Goal: Task Accomplishment & Management: Complete application form

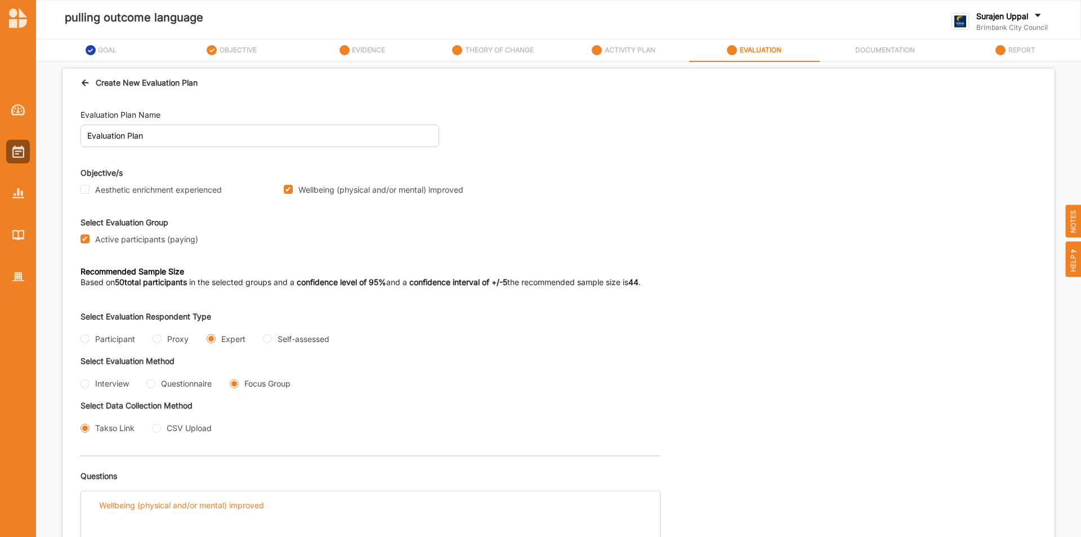
click at [78, 79] on div "Create New Evaluation Plan" at bounding box center [559, 82] width 992 height 29
drag, startPoint x: 79, startPoint y: 79, endPoint x: 84, endPoint y: 86, distance: 8.4
click at [82, 83] on div "Create New Evaluation Plan" at bounding box center [559, 82] width 992 height 29
click at [84, 87] on div "Create New Evaluation Plan" at bounding box center [139, 83] width 117 height 12
click at [86, 78] on icon at bounding box center [86, 81] width 10 height 8
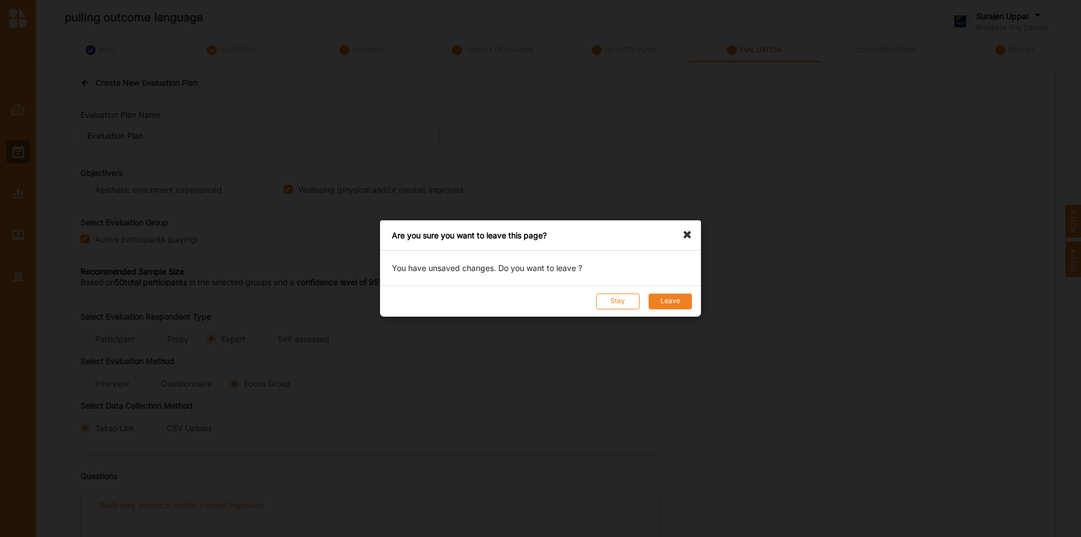
click at [668, 300] on button "Leave" at bounding box center [670, 301] width 43 height 16
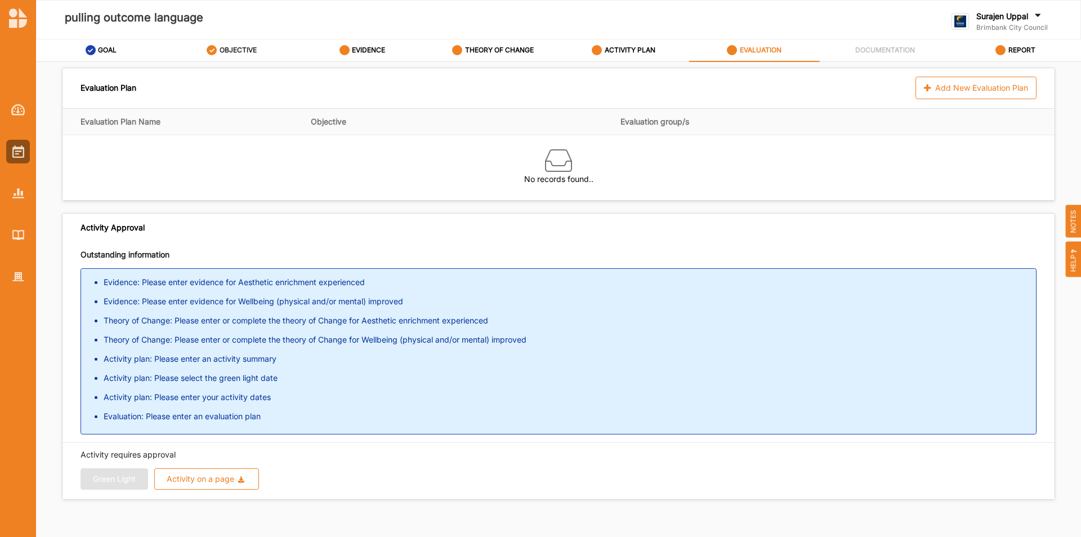
drag, startPoint x: 244, startPoint y: 49, endPoint x: 223, endPoint y: 46, distance: 21.0
click at [243, 49] on label "OBJECTIVE" at bounding box center [238, 50] width 37 height 9
select select "2"
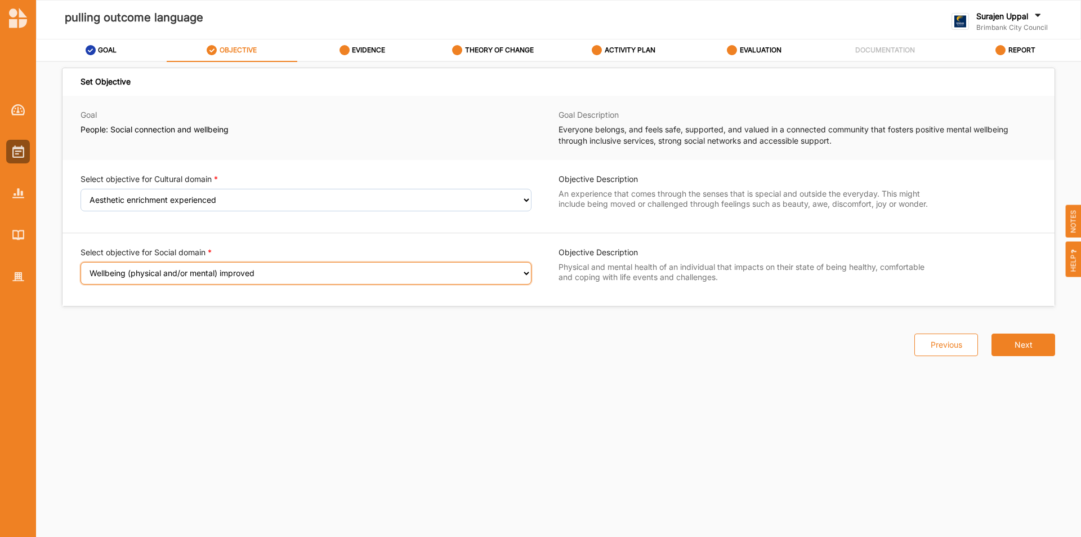
click at [176, 274] on select "Select an Objective Wellbeing (physical and/or mental) improved Sense of safety…" at bounding box center [306, 273] width 451 height 23
select select "7"
click at [81, 269] on select "Select an Objective Wellbeing (physical and/or mental) improved Sense of safety…" at bounding box center [306, 273] width 451 height 23
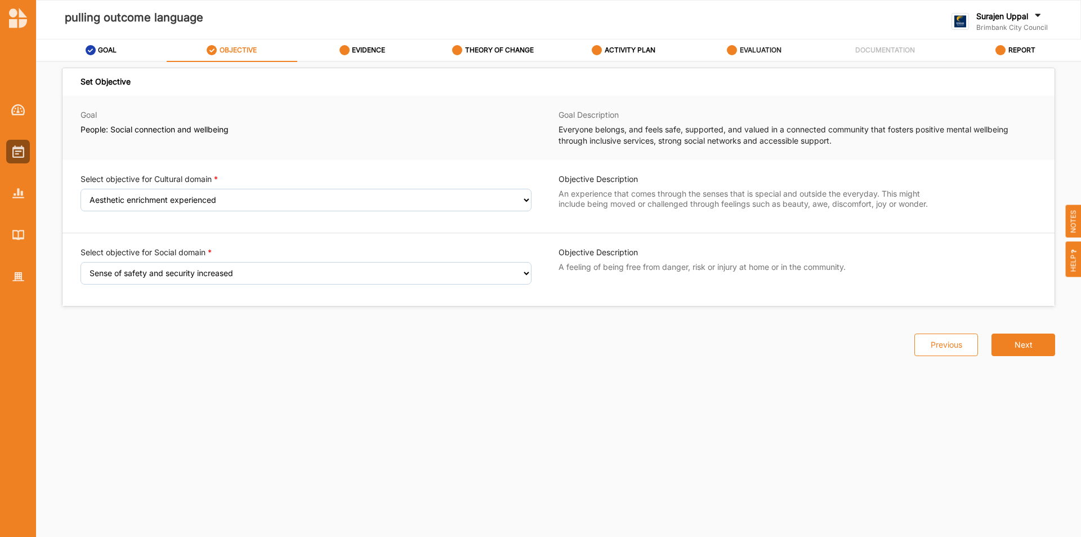
click at [750, 53] on label "EVALUATION" at bounding box center [761, 50] width 42 height 9
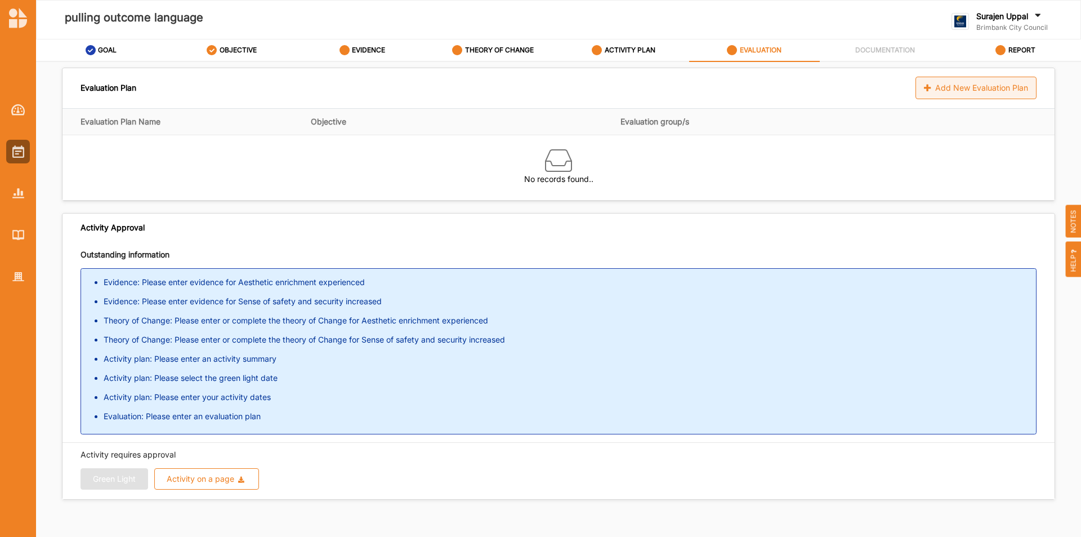
click at [989, 89] on div "Add New Evaluation Plan" at bounding box center [976, 88] width 121 height 23
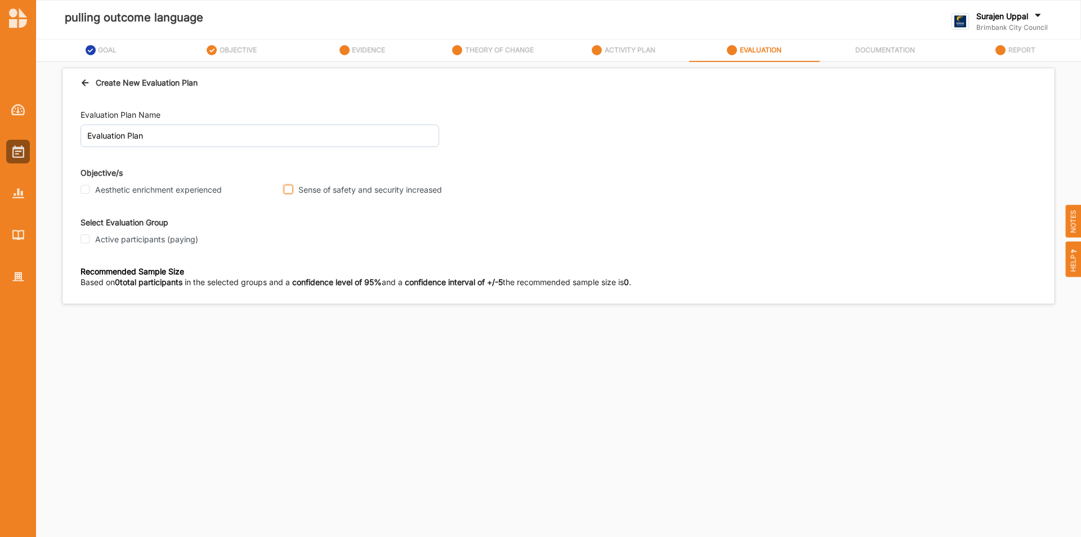
click at [290, 190] on input "Sense of safety and security increased" at bounding box center [288, 189] width 9 height 9
checkbox input "true"
click at [88, 238] on input "Active participants (paying)" at bounding box center [85, 238] width 9 height 9
checkbox input "true"
click at [84, 341] on input "Participant" at bounding box center [85, 338] width 9 height 9
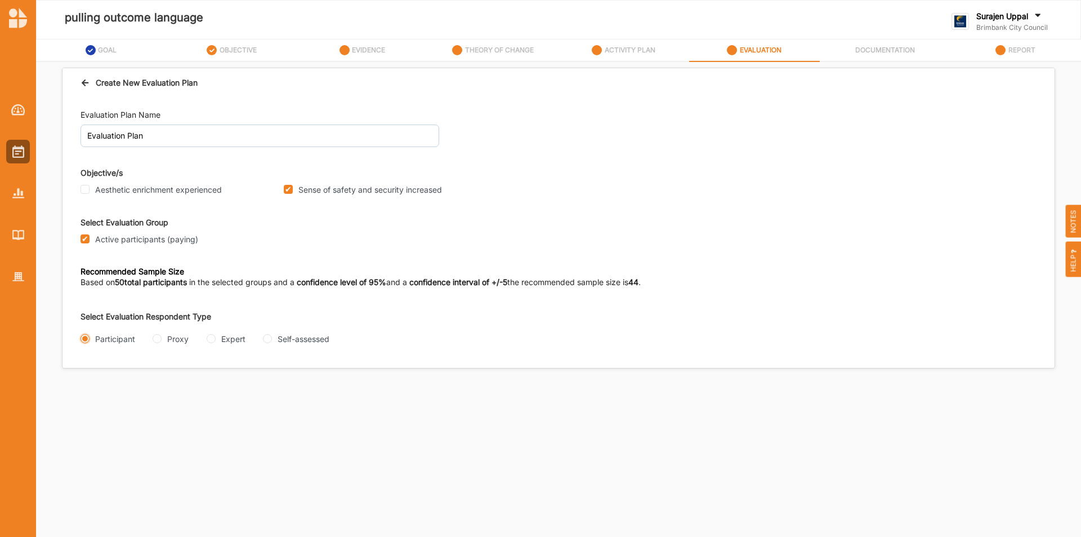
radio input "true"
click at [86, 382] on input "Interview" at bounding box center [85, 383] width 9 height 9
radio input "true"
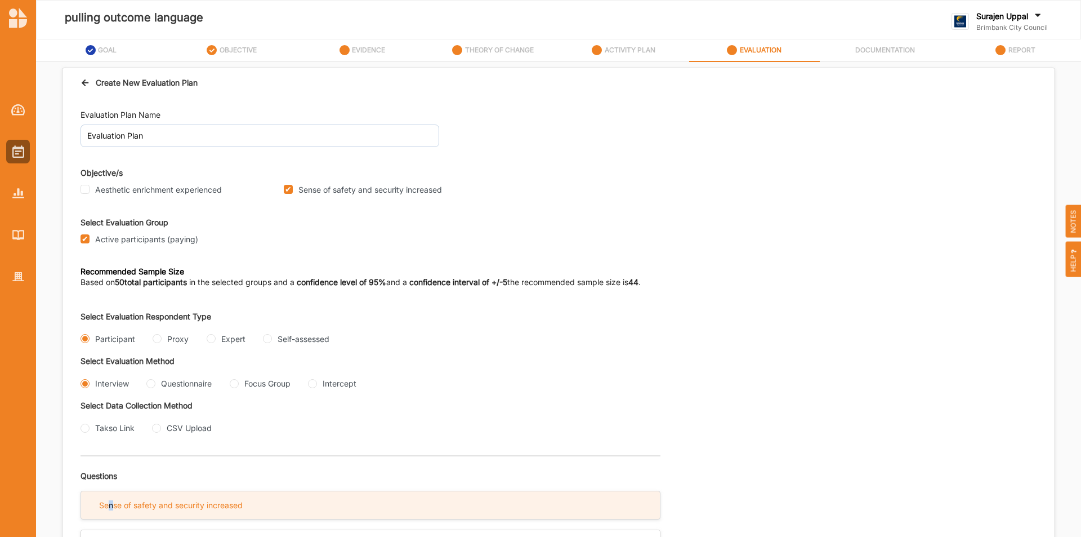
click at [113, 507] on div "Sense of safety and security increased" at bounding box center [171, 505] width 144 height 10
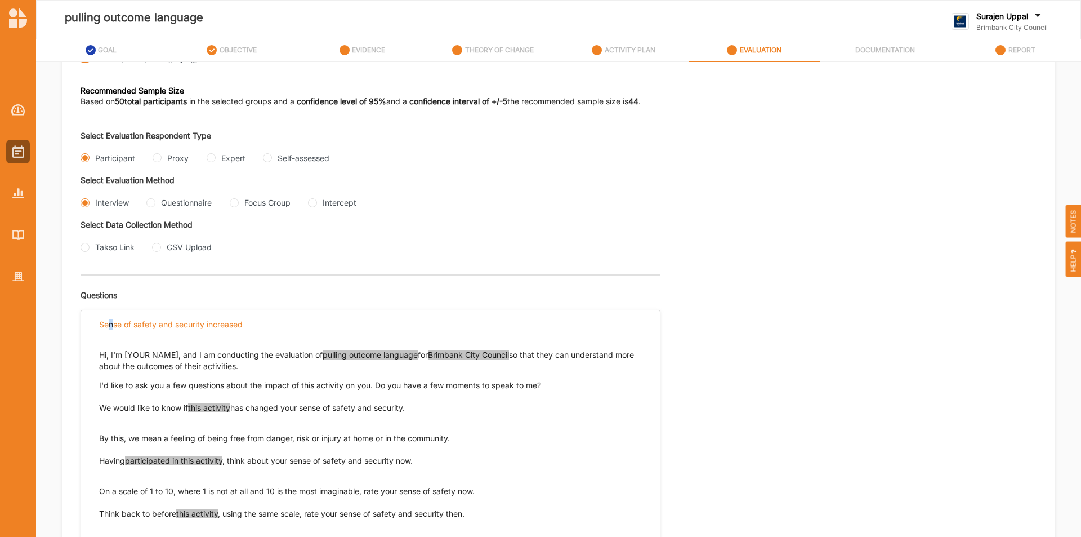
scroll to position [225, 0]
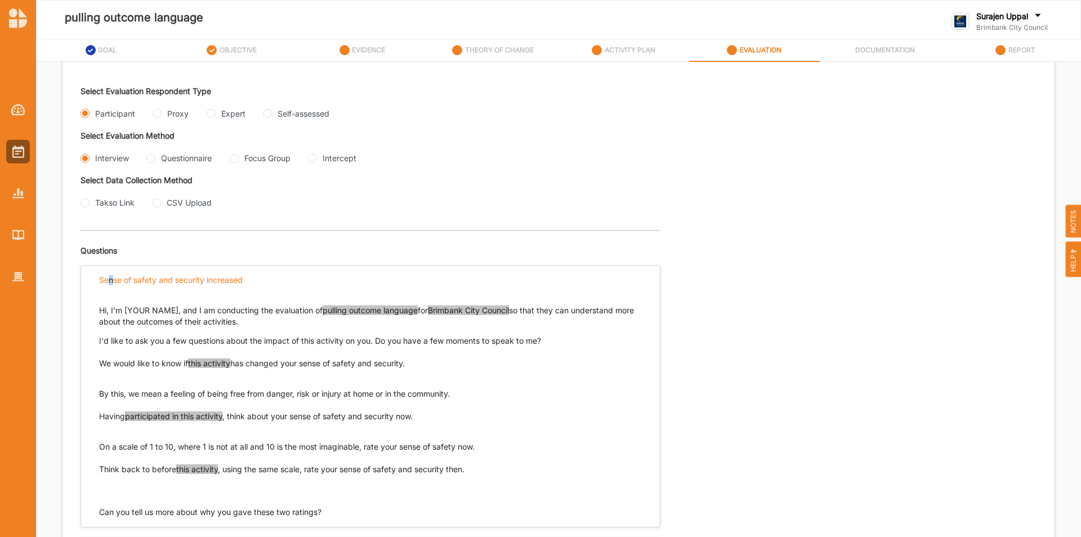
drag, startPoint x: 415, startPoint y: 362, endPoint x: 97, endPoint y: 368, distance: 318.3
click at [97, 368] on div "Hi, I'm [YOUR NAME], and I am conducting the evaluation of pulling outcome lang…" at bounding box center [370, 405] width 579 height 224
copy p "We would like to know if this activity has changed your sense of safety and sec…"
drag, startPoint x: 433, startPoint y: 395, endPoint x: 100, endPoint y: 391, distance: 332.9
click at [100, 391] on p "By this, we mean a feeling of being free from danger, risk or injury at home or…" at bounding box center [370, 393] width 543 height 11
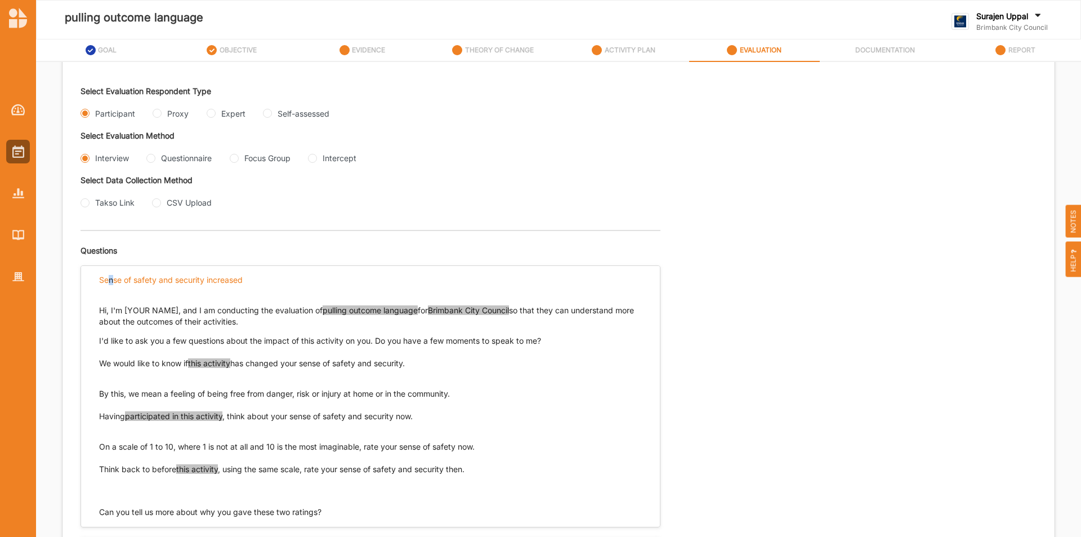
copy p "By this, we mean a feeling of being free from danger, risk or injury at home or…"
drag, startPoint x: 422, startPoint y: 413, endPoint x: 174, endPoint y: 423, distance: 248.6
click at [174, 423] on p "Having participated in this activity , think about your sense of safety and sec…" at bounding box center [370, 422] width 543 height 23
click at [430, 417] on p "Having participated in this activity , think about your sense of safety and sec…" at bounding box center [370, 422] width 543 height 23
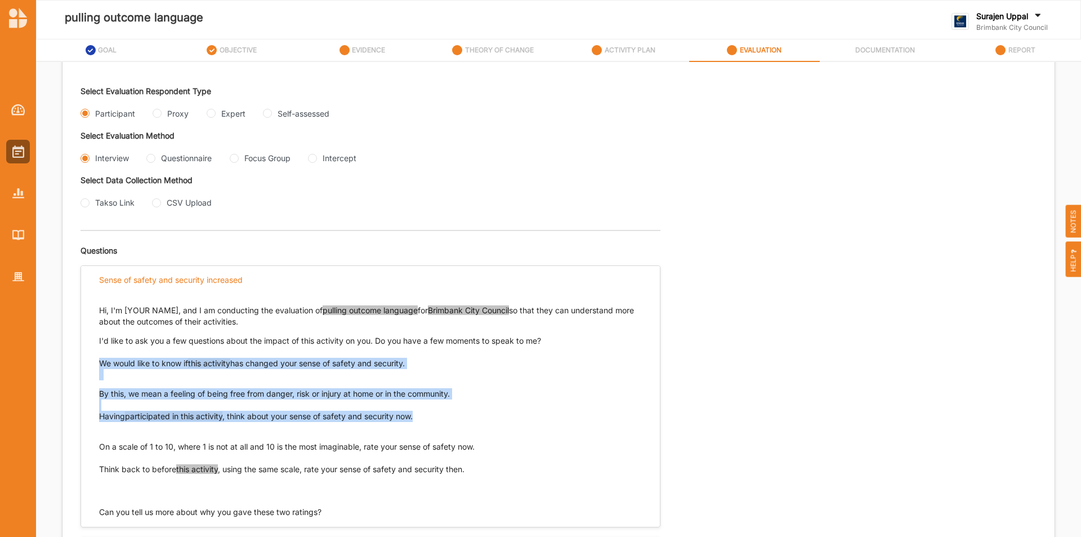
drag, startPoint x: 417, startPoint y: 419, endPoint x: 99, endPoint y: 411, distance: 318.9
click at [99, 411] on div "Hi, I'm [YOUR NAME], and I am conducting the evaluation of pulling outcome lang…" at bounding box center [370, 405] width 579 height 224
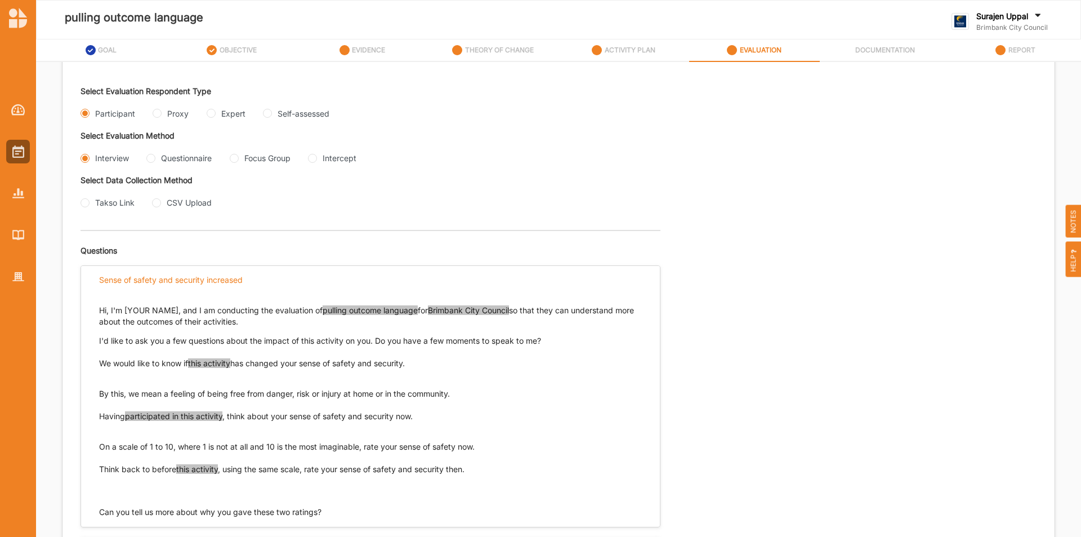
click at [505, 411] on p "Having participated in this activity , think about your sense of safety and sec…" at bounding box center [370, 422] width 543 height 23
drag, startPoint x: 99, startPoint y: 412, endPoint x: 418, endPoint y: 420, distance: 318.9
click at [418, 420] on p "Having participated in this activity , think about your sense of safety and sec…" at bounding box center [370, 422] width 543 height 23
copy p "Having participated in this activity , think about your sense of safety and sec…"
drag, startPoint x: 479, startPoint y: 448, endPoint x: 96, endPoint y: 449, distance: 382.5
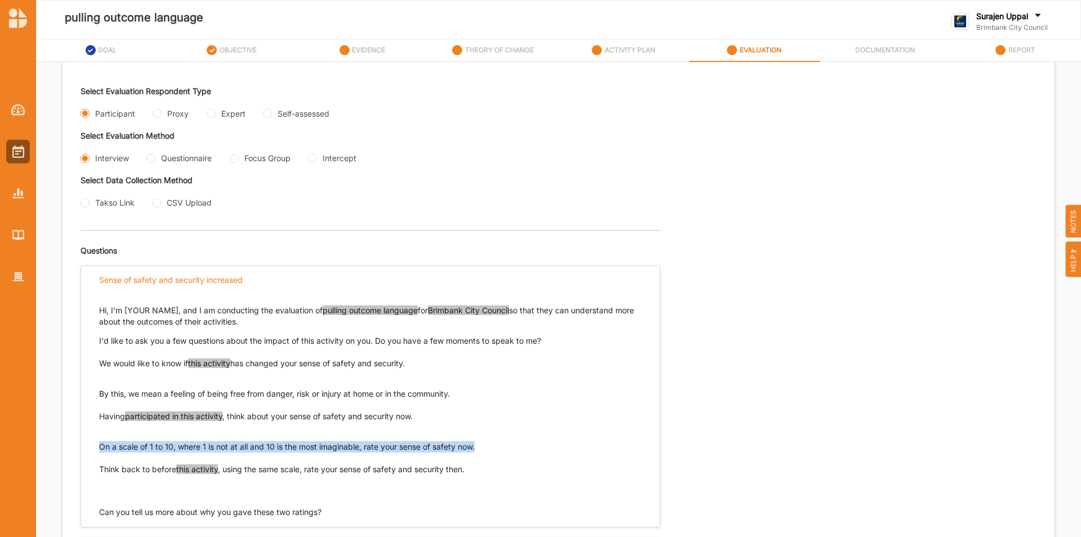
click at [94, 449] on div "Hi, I'm [YOUR NAME], and I am conducting the evaluation of pulling outcome lang…" at bounding box center [370, 405] width 579 height 224
copy p "On a scale of 1 to 10, where 1 is not at all and 10 is the most imaginable, rat…"
drag, startPoint x: 473, startPoint y: 473, endPoint x: 100, endPoint y: 475, distance: 372.9
click at [100, 475] on p "Think back to before this activity , using the same scale, rate your sense of s…" at bounding box center [370, 481] width 543 height 34
copy p "Think back to before this activity , using the same scale, rate your sense of s…"
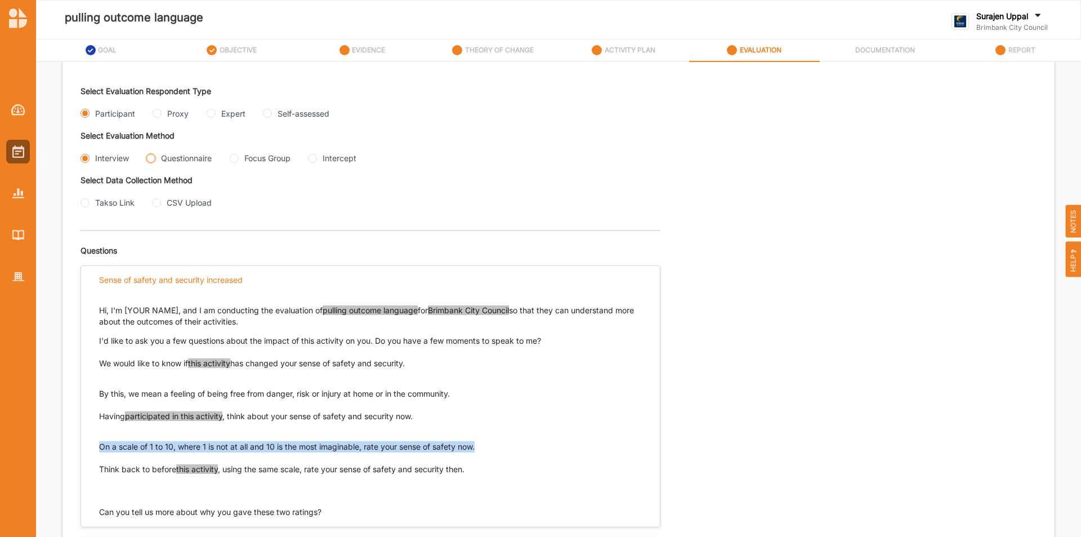
click at [148, 157] on input "Questionnaire" at bounding box center [150, 158] width 9 height 9
radio input "true"
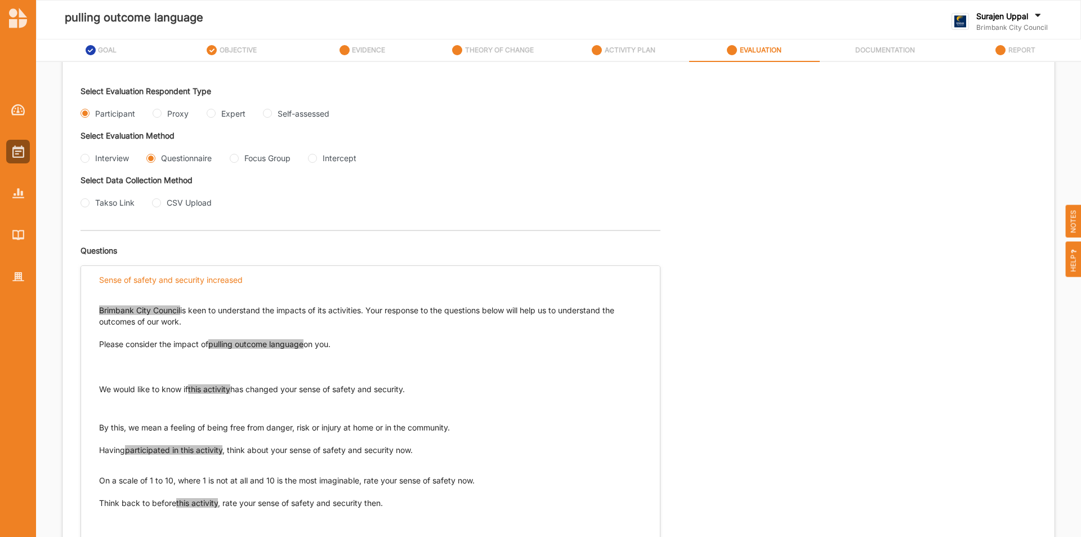
drag, startPoint x: 422, startPoint y: 390, endPoint x: 97, endPoint y: 390, distance: 325.0
click at [97, 390] on div "Brimbank City Council is keen to understand the impacts of its activities. Your…" at bounding box center [370, 422] width 579 height 258
copy p "We would like to know if this activity has changed your sense of safety and sec…"
drag, startPoint x: 468, startPoint y: 426, endPoint x: 117, endPoint y: 415, distance: 351.6
click at [117, 416] on div "We would like to know if this activity has changed your sense of safety and sec…" at bounding box center [370, 409] width 543 height 50
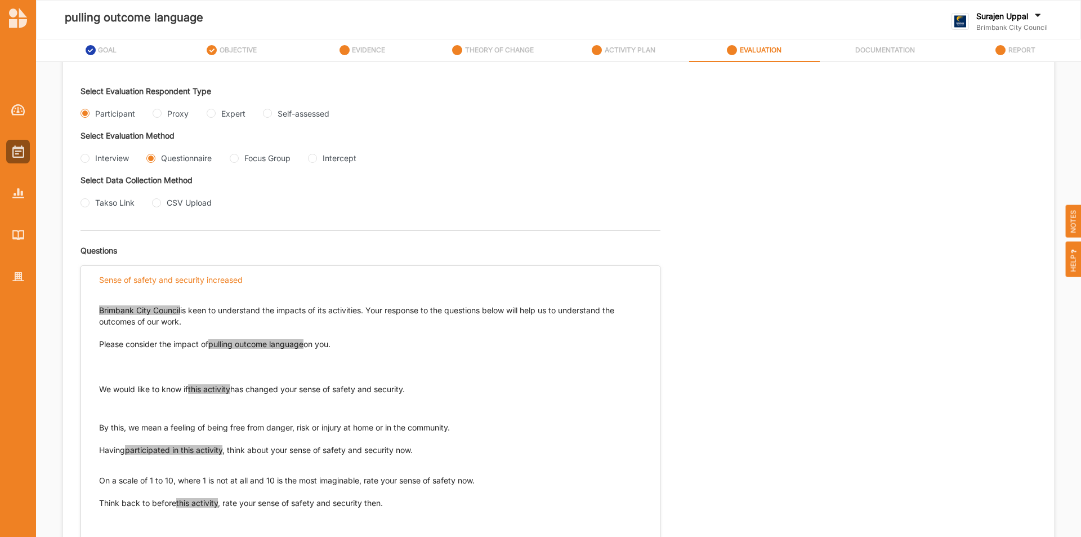
drag, startPoint x: 421, startPoint y: 448, endPoint x: 99, endPoint y: 452, distance: 322.2
click at [99, 452] on p "Having participated in this activity , think about your sense of safety and sec…" at bounding box center [370, 455] width 543 height 23
copy p "Having participated in this activity , think about your sense of safety and sec…"
drag, startPoint x: 491, startPoint y: 486, endPoint x: 99, endPoint y: 484, distance: 391.5
click at [99, 484] on div "Brimbank City Council is keen to understand the impacts of its activities. Your…" at bounding box center [370, 412] width 543 height 238
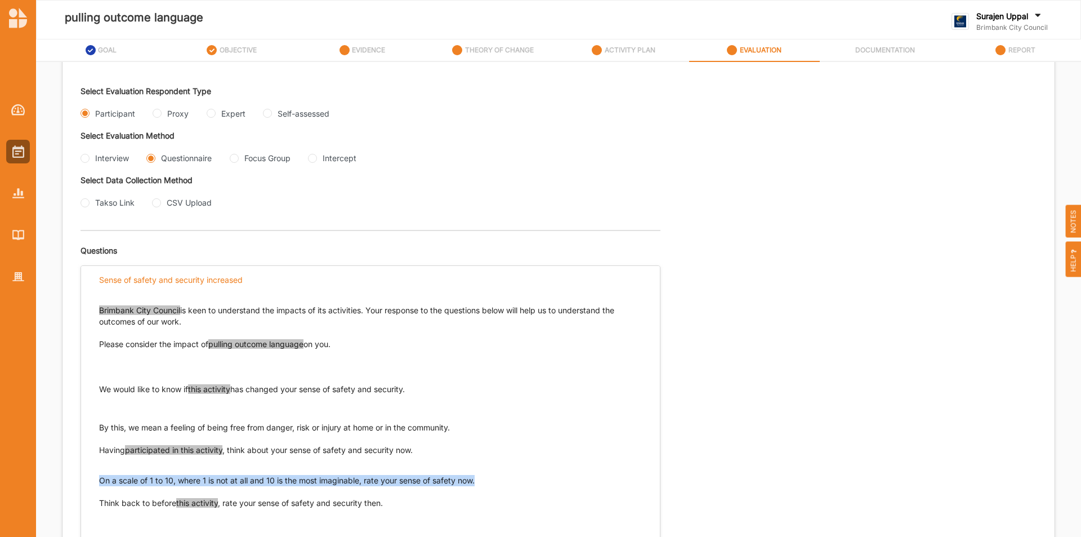
copy p "On a scale of 1 to 10, where 1 is not at all and 10 is the most imaginable, rat…"
drag, startPoint x: 399, startPoint y: 505, endPoint x: 97, endPoint y: 498, distance: 302.5
click at [97, 498] on div "Brimbank City Council is keen to understand the impacts of its activities. Your…" at bounding box center [370, 422] width 579 height 258
copy p "Think back to before this activity , rate your sense of safety and security the…"
click at [237, 160] on Group "Focus Group" at bounding box center [234, 158] width 9 height 9
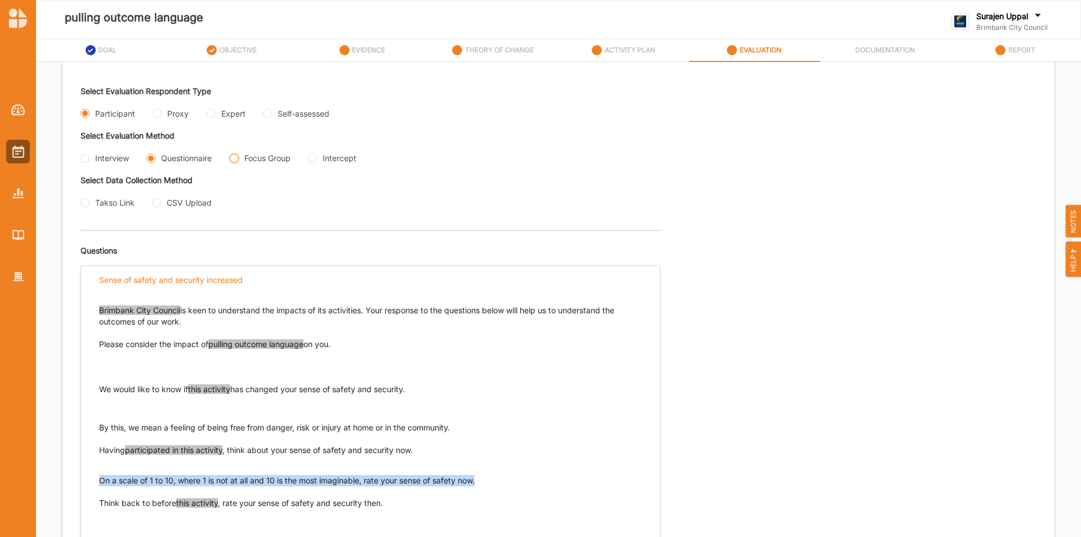
radio Group "true"
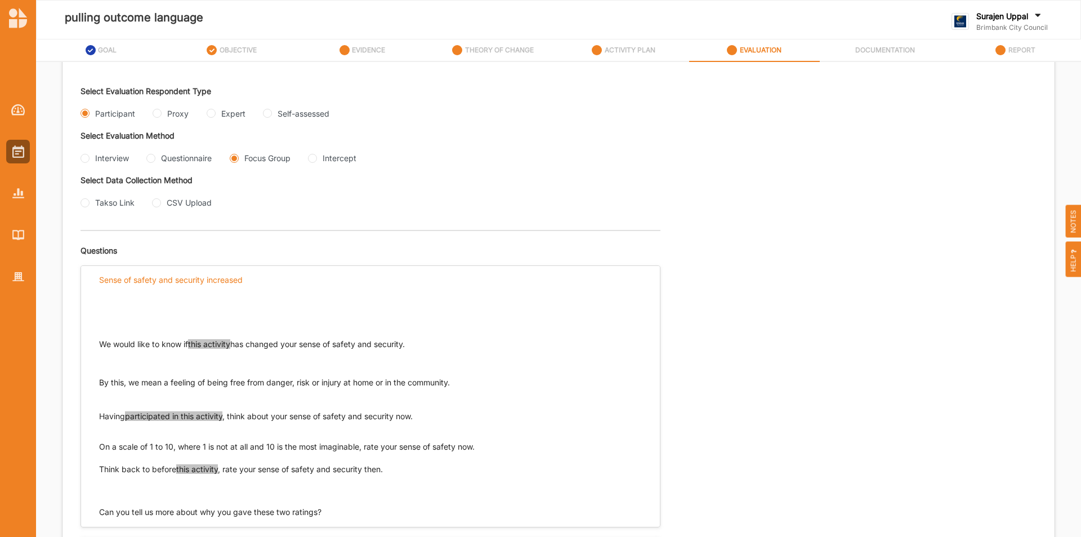
click at [430, 390] on p "By this, we mean a feeling of being free from danger, risk or injury at home or…" at bounding box center [370, 388] width 543 height 23
drag, startPoint x: 423, startPoint y: 339, endPoint x: 95, endPoint y: 345, distance: 328.4
click at [95, 345] on div "We would like to know if this activity has changed your sense of safety and sec…" at bounding box center [370, 405] width 579 height 224
copy p "We would like to know if this activity has changed your sense of safety and sec…"
drag, startPoint x: 434, startPoint y: 413, endPoint x: 91, endPoint y: 420, distance: 343.7
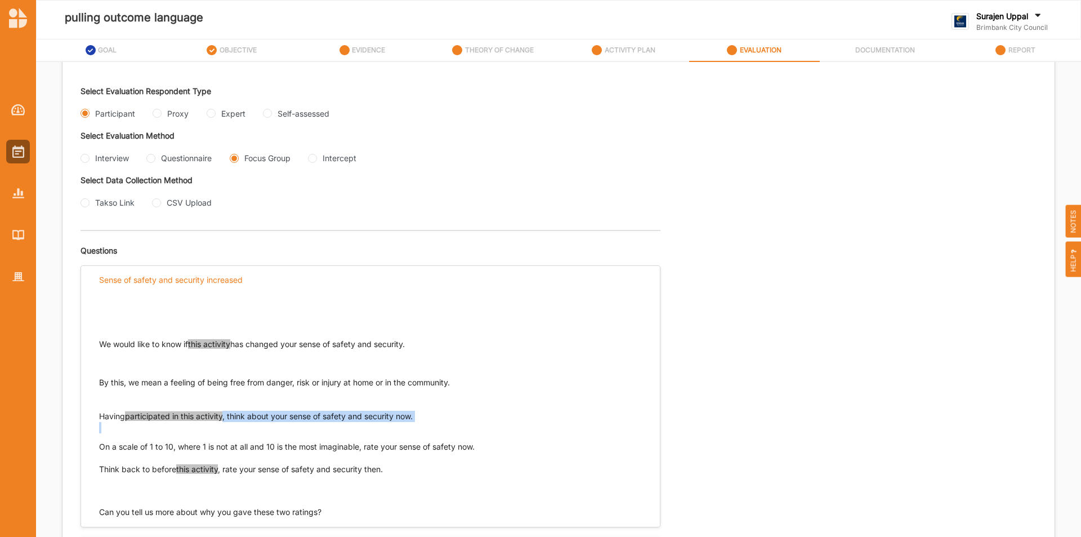
click at [91, 417] on div "We would like to know if this activity has changed your sense of safety and sec…" at bounding box center [370, 405] width 579 height 224
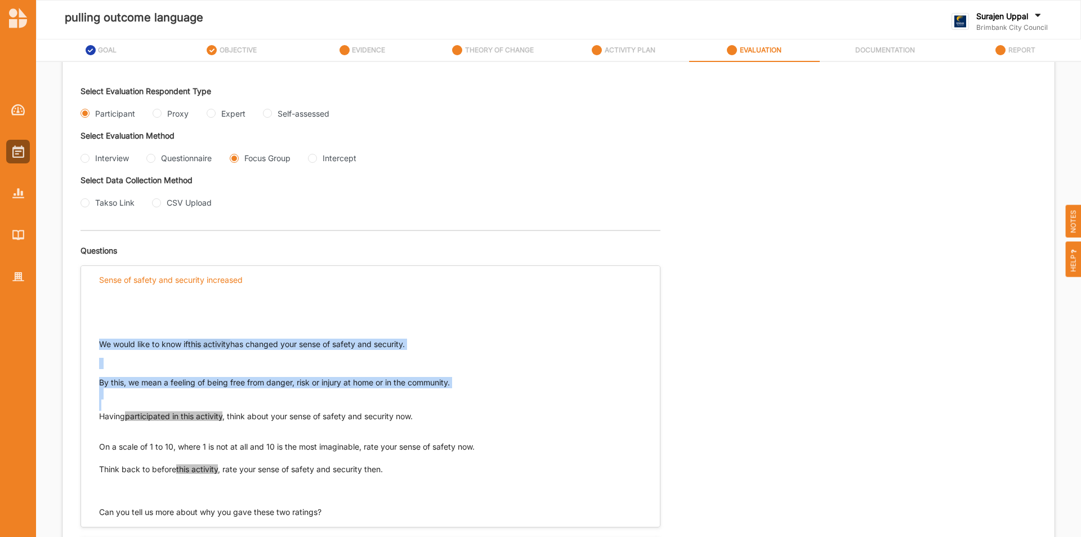
drag, startPoint x: 100, startPoint y: 416, endPoint x: 242, endPoint y: 400, distance: 143.3
click at [242, 400] on div "We would like to know if this activity has changed your sense of safety and sec…" at bounding box center [370, 395] width 543 height 204
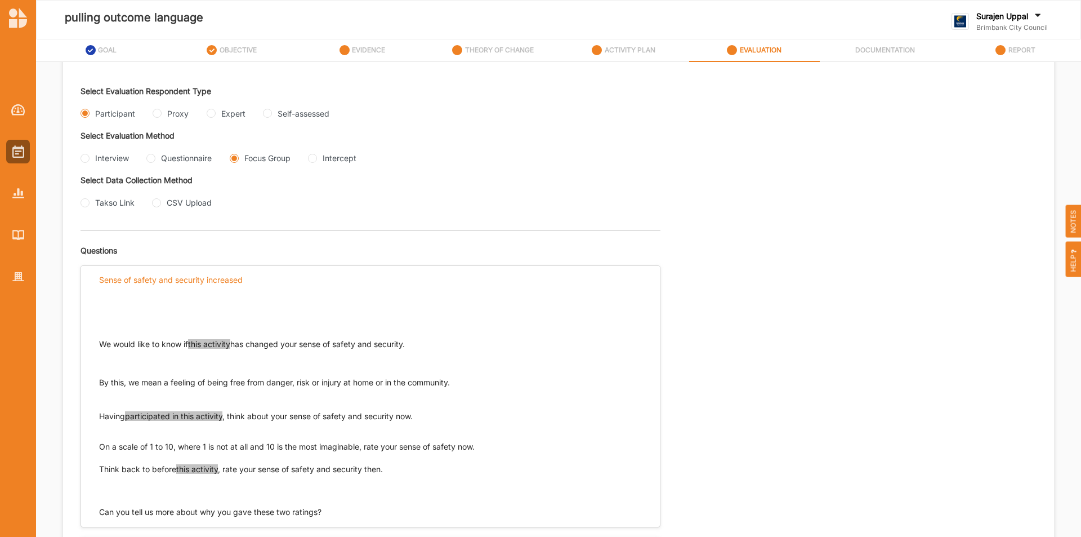
click at [434, 414] on p "Having participated in this activity , think about your sense of safety and sec…" at bounding box center [370, 422] width 543 height 23
click at [424, 417] on p "Having participated in this activity , think about your sense of safety and sec…" at bounding box center [370, 422] width 543 height 23
drag, startPoint x: 417, startPoint y: 416, endPoint x: 99, endPoint y: 416, distance: 318.8
click at [96, 416] on div "We would like to know if this activity has changed your sense of safety and sec…" at bounding box center [370, 405] width 579 height 224
click at [422, 406] on div "We would like to know if this activity has changed your sense of safety and sec…" at bounding box center [370, 395] width 543 height 204
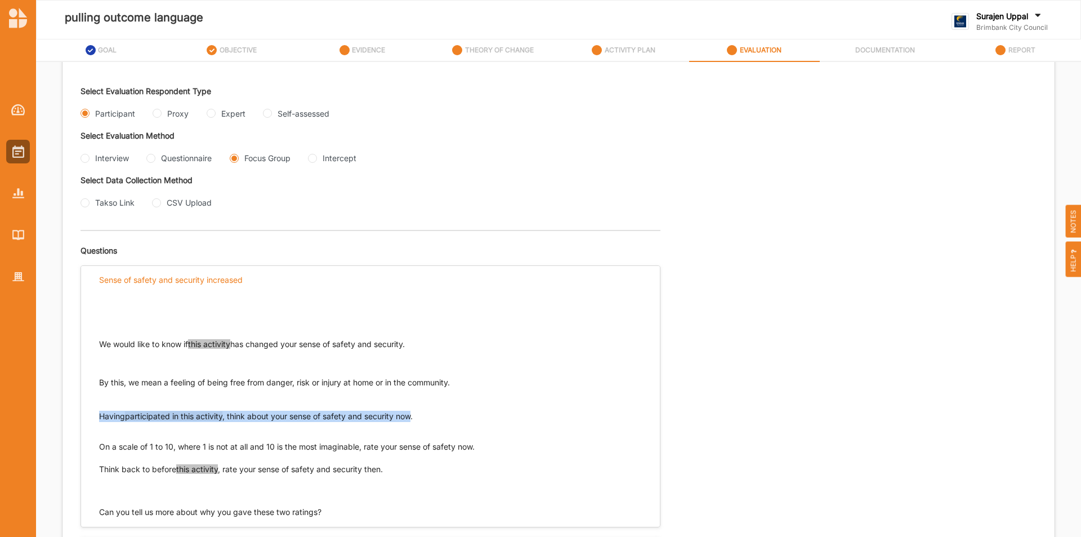
drag, startPoint x: 415, startPoint y: 415, endPoint x: 98, endPoint y: 417, distance: 317.1
click at [98, 417] on div "We would like to know if this activity has changed your sense of safety and sec…" at bounding box center [370, 405] width 579 height 224
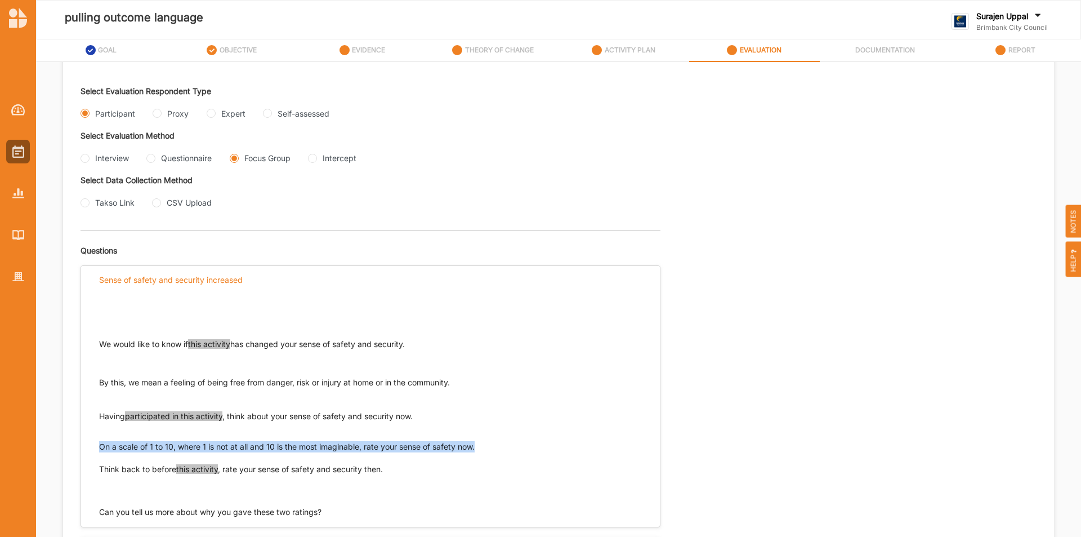
drag, startPoint x: 496, startPoint y: 449, endPoint x: 95, endPoint y: 448, distance: 401.6
click at [92, 448] on div "We would like to know if this activity has changed your sense of safety and sec…" at bounding box center [370, 405] width 579 height 224
drag, startPoint x: 394, startPoint y: 471, endPoint x: 94, endPoint y: 474, distance: 300.2
click at [94, 474] on div "We would like to know if this activity has changed your sense of safety and sec…" at bounding box center [370, 405] width 579 height 224
click at [85, 159] on input "Interview" at bounding box center [85, 158] width 9 height 9
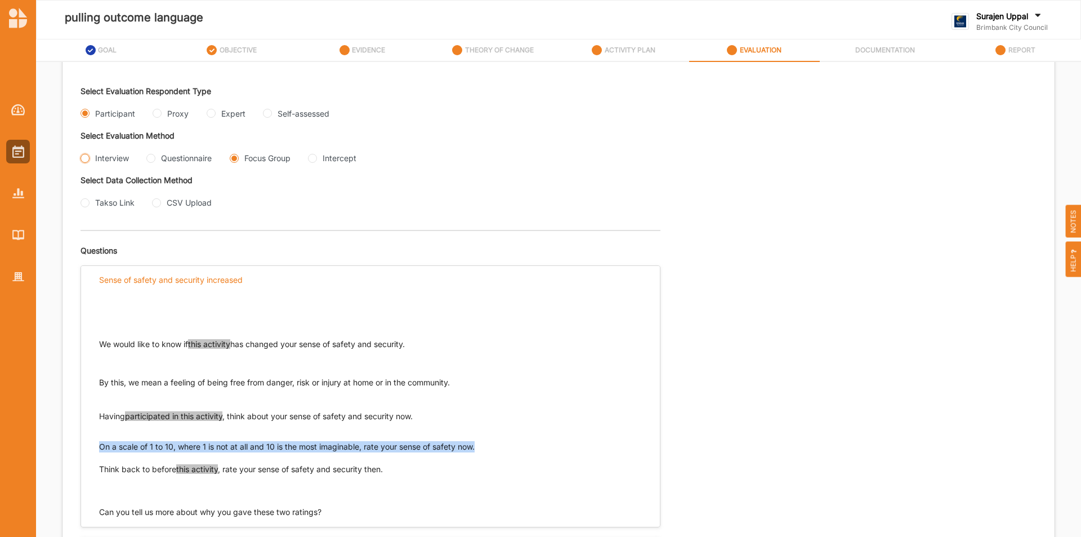
radio input "true"
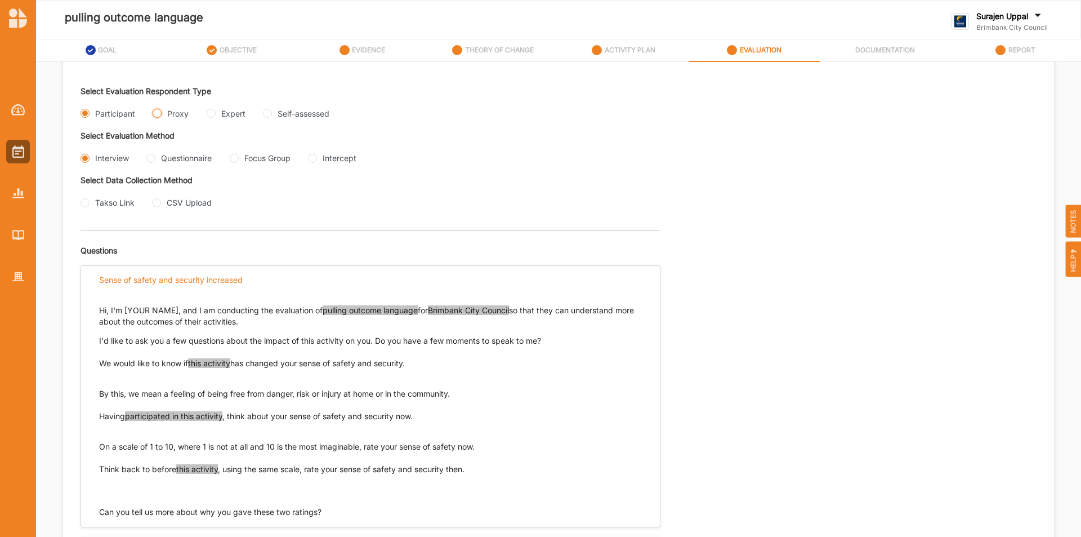
click at [158, 116] on input "Proxy" at bounding box center [157, 113] width 9 height 9
radio input "true"
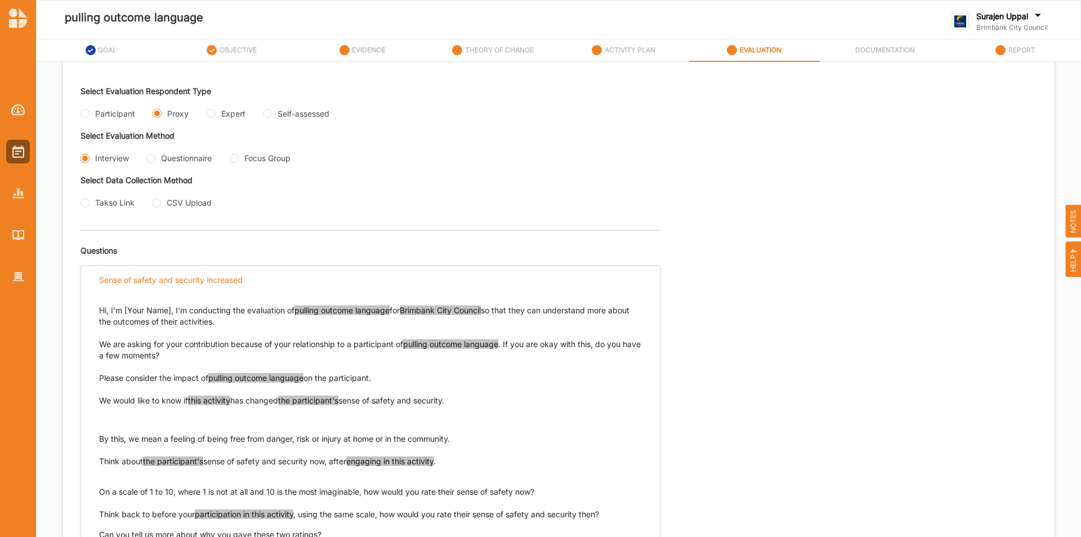
drag, startPoint x: 462, startPoint y: 398, endPoint x: 97, endPoint y: 403, distance: 365.0
click at [97, 403] on div "Hi, I'm [Your Name], I'm conducting the evaluation of pulling outcome language …" at bounding box center [370, 416] width 579 height 247
drag, startPoint x: 101, startPoint y: 400, endPoint x: 382, endPoint y: 412, distance: 281.3
click at [382, 412] on div "We would like to know if this activity has changed the participant's sense of s…" at bounding box center [370, 420] width 543 height 50
drag, startPoint x: 326, startPoint y: 518, endPoint x: 320, endPoint y: 514, distance: 6.8
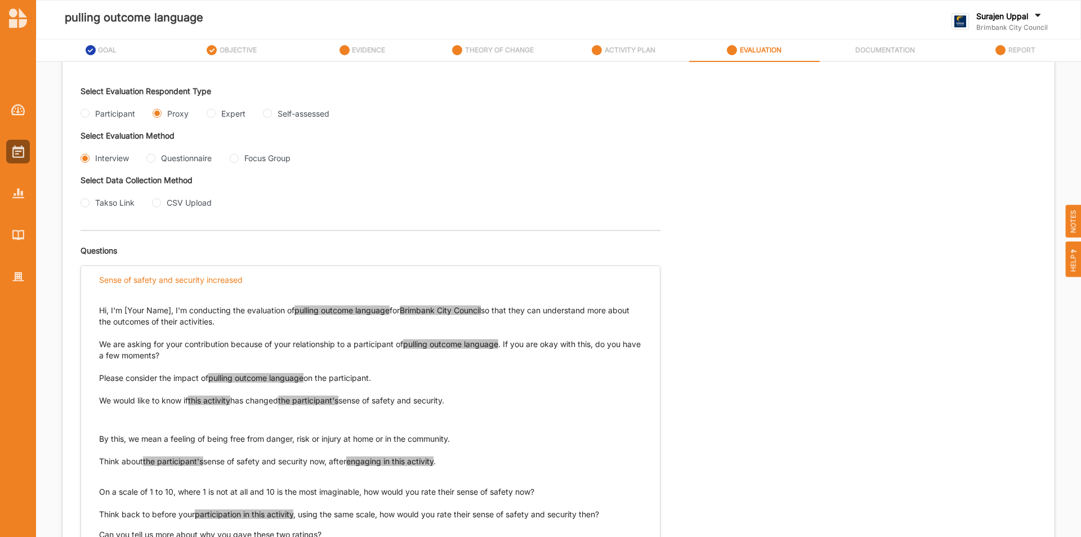
click at [326, 518] on p "Think back to before your participation in this activity , using the same scale…" at bounding box center [370, 514] width 543 height 11
click at [138, 460] on p "Think about the participant's sense of safety and security now, after engaging …" at bounding box center [370, 467] width 543 height 23
drag, startPoint x: 190, startPoint y: 399, endPoint x: 99, endPoint y: 403, distance: 91.3
click at [99, 403] on div "Hi, I'm [Your Name], I'm conducting the evaluation of pulling outcome language …" at bounding box center [370, 416] width 579 height 247
drag, startPoint x: 283, startPoint y: 399, endPoint x: 235, endPoint y: 400, distance: 47.9
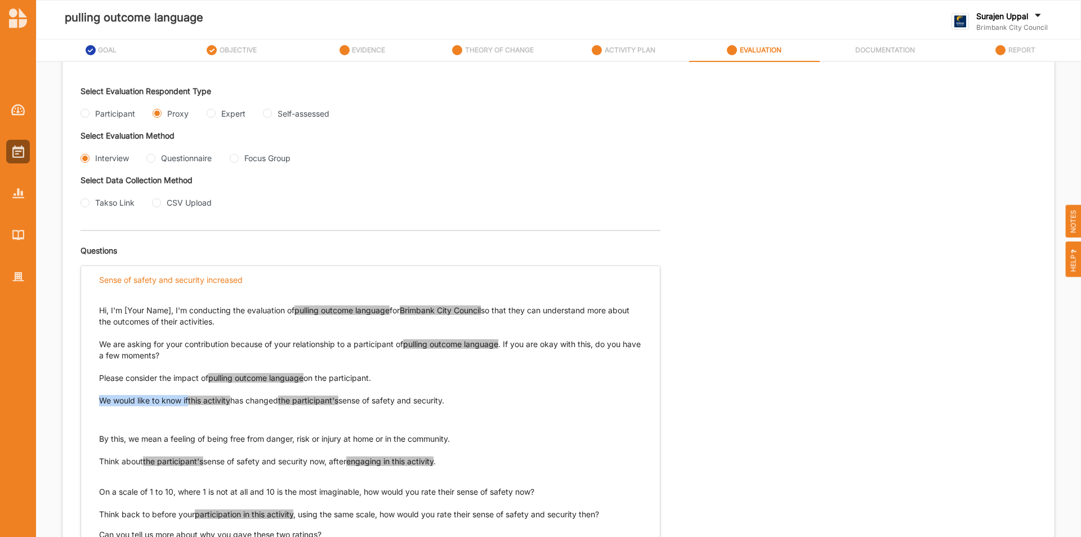
click at [235, 400] on p "We would like to know if this activity has changed the participant's sense of s…" at bounding box center [370, 400] width 543 height 11
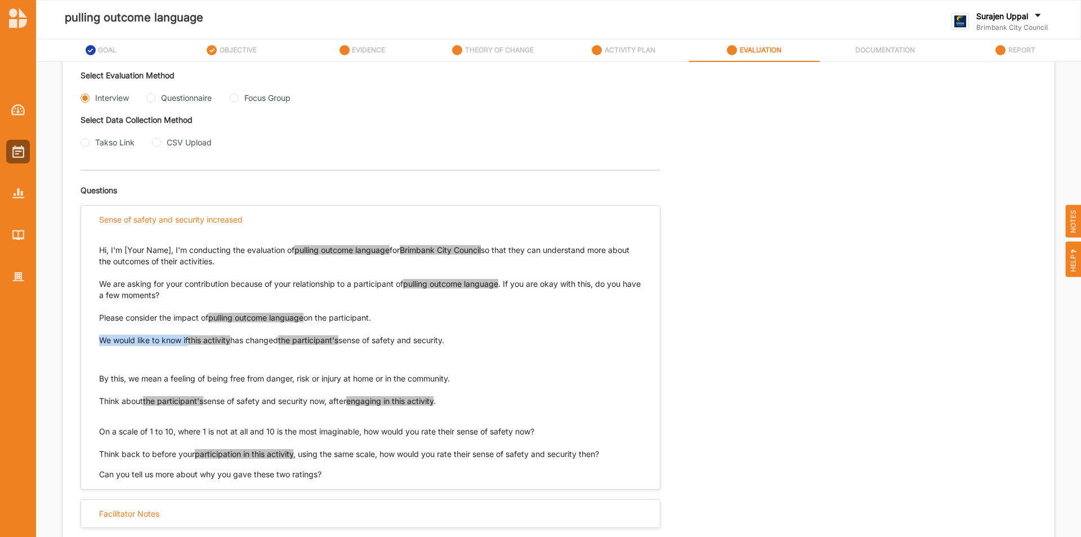
scroll to position [286, 0]
click at [438, 399] on p "Think about the participant's sense of safety and security now, after engaging …" at bounding box center [370, 406] width 543 height 23
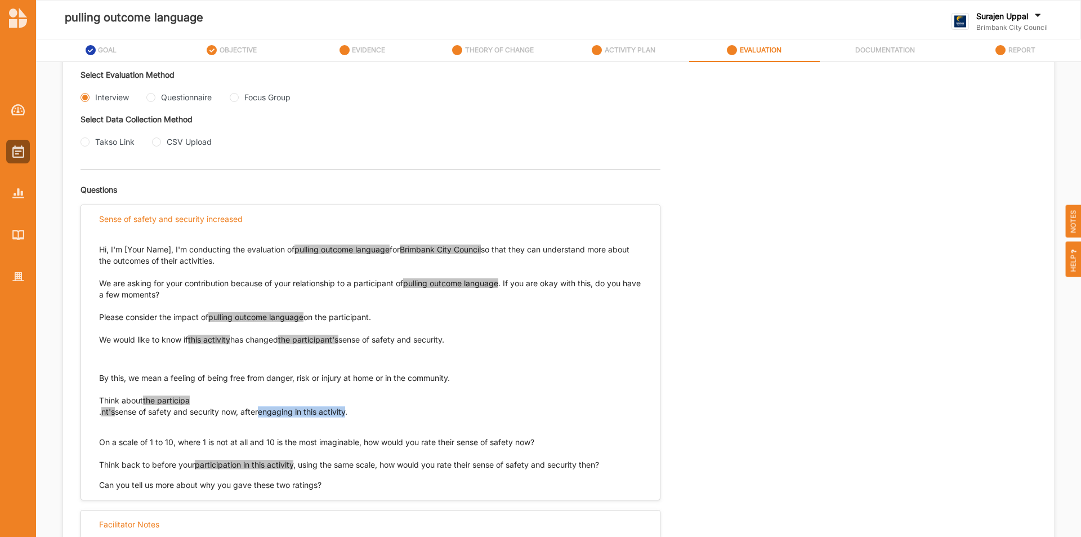
drag, startPoint x: 355, startPoint y: 412, endPoint x: 95, endPoint y: 415, distance: 260.8
click at [95, 415] on div "Hi, I'm [Your Name], I'm conducting the evaluation of pulling outcome language …" at bounding box center [370, 362] width 579 height 258
drag, startPoint x: 99, startPoint y: 413, endPoint x: 313, endPoint y: 417, distance: 214.1
click at [317, 422] on p "Think about the participa . nt's sense of safety and security now, after engagi…" at bounding box center [370, 412] width 543 height 34
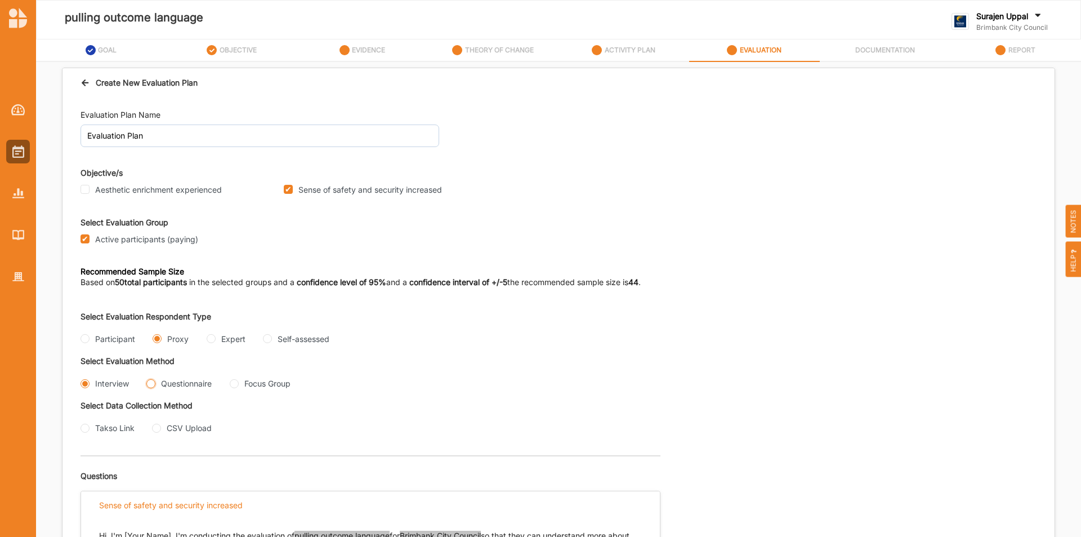
click at [153, 382] on input "Questionnaire" at bounding box center [150, 383] width 9 height 9
radio input "true"
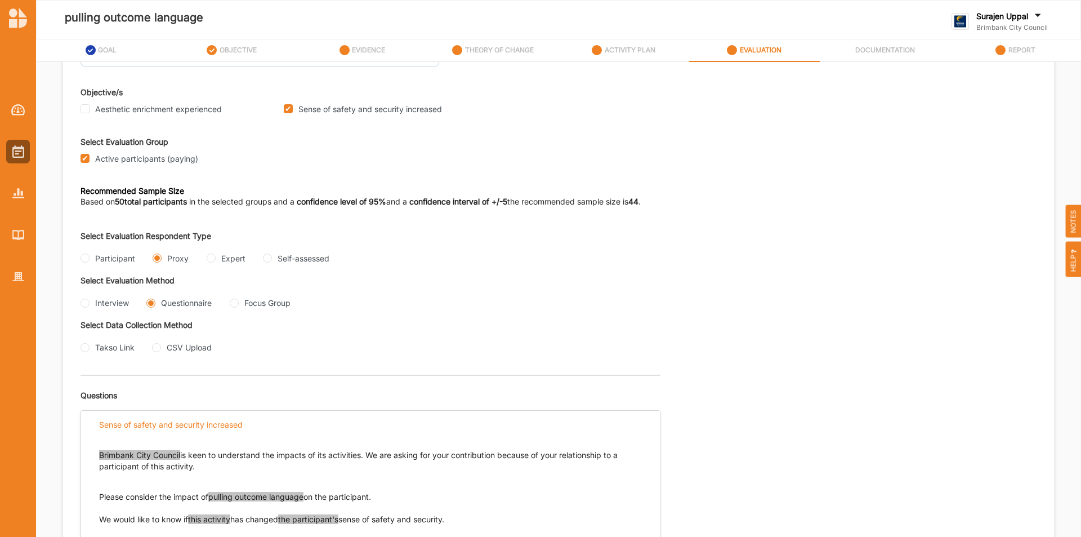
scroll to position [169, 0]
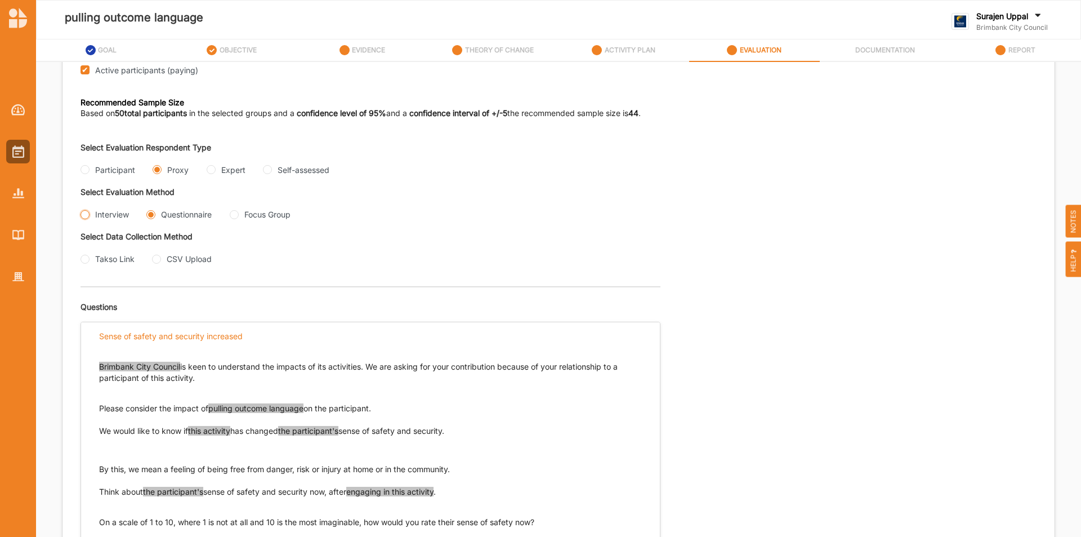
click at [84, 217] on input "Interview" at bounding box center [85, 214] width 9 height 9
radio input "true"
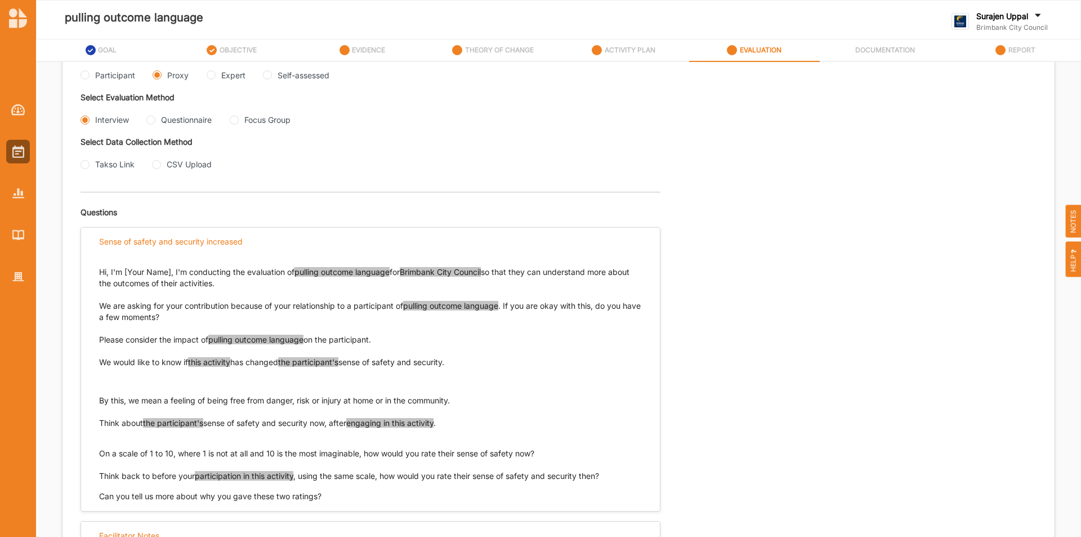
scroll to position [286, 0]
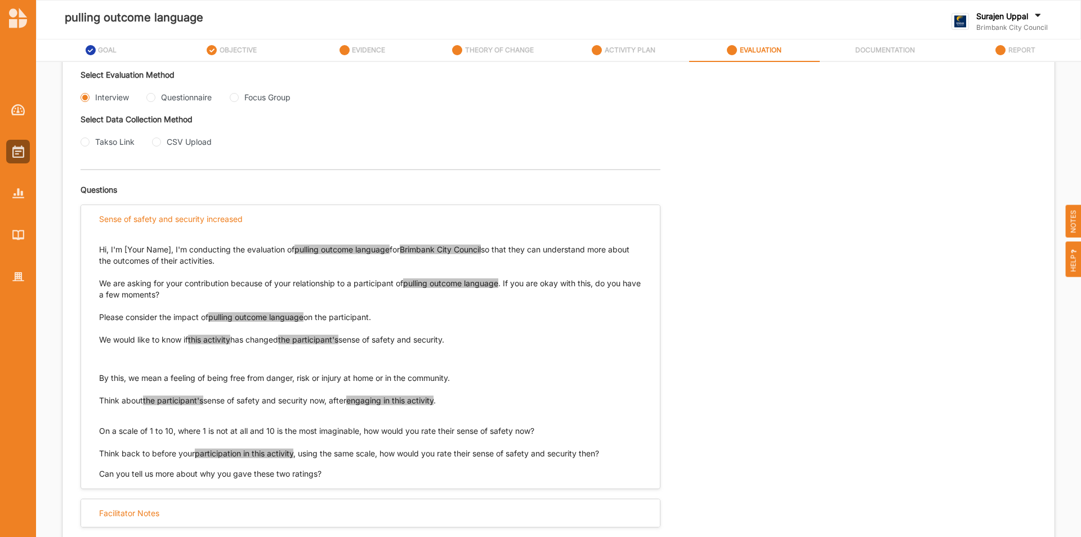
drag, startPoint x: 473, startPoint y: 398, endPoint x: 99, endPoint y: 398, distance: 373.4
click at [101, 400] on p "Think about the participant's sense of safety and security now, after engaging …" at bounding box center [370, 406] width 543 height 23
drag, startPoint x: 546, startPoint y: 434, endPoint x: 100, endPoint y: 427, distance: 446.2
click at [100, 427] on p "On a scale of 1 to 10, where 1 is not at all and 10 is the most imaginable, how…" at bounding box center [370, 430] width 543 height 11
drag, startPoint x: 615, startPoint y: 454, endPoint x: 334, endPoint y: 453, distance: 280.5
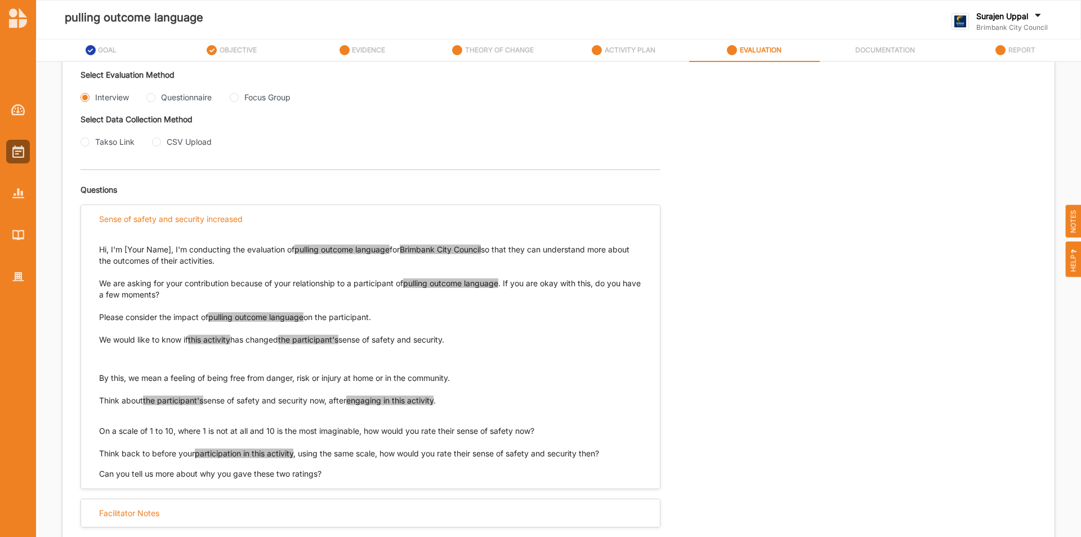
click at [334, 453] on p "Think back to before your participation in this activity , using the same scale…" at bounding box center [370, 453] width 543 height 11
click at [587, 474] on div "Can you tell us more about why you gave these two ratings?" at bounding box center [370, 473] width 543 height 11
drag, startPoint x: 613, startPoint y: 455, endPoint x: 90, endPoint y: 452, distance: 523.3
click at [90, 452] on div "Hi, I'm [Your Name], I'm conducting the evaluation of pulling outcome language …" at bounding box center [370, 356] width 579 height 247
click at [151, 100] on input "Questionnaire" at bounding box center [150, 97] width 9 height 9
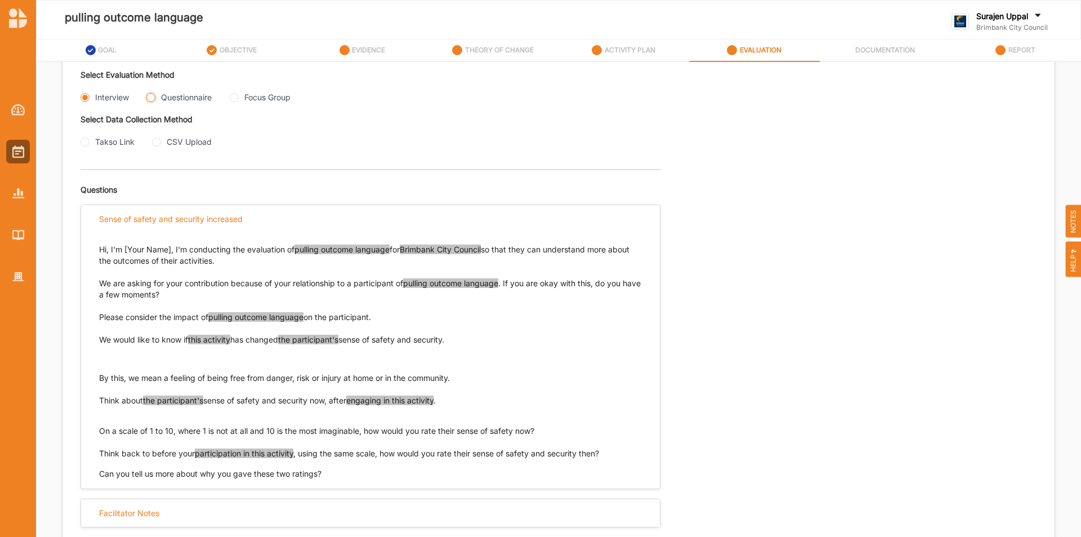
radio input "true"
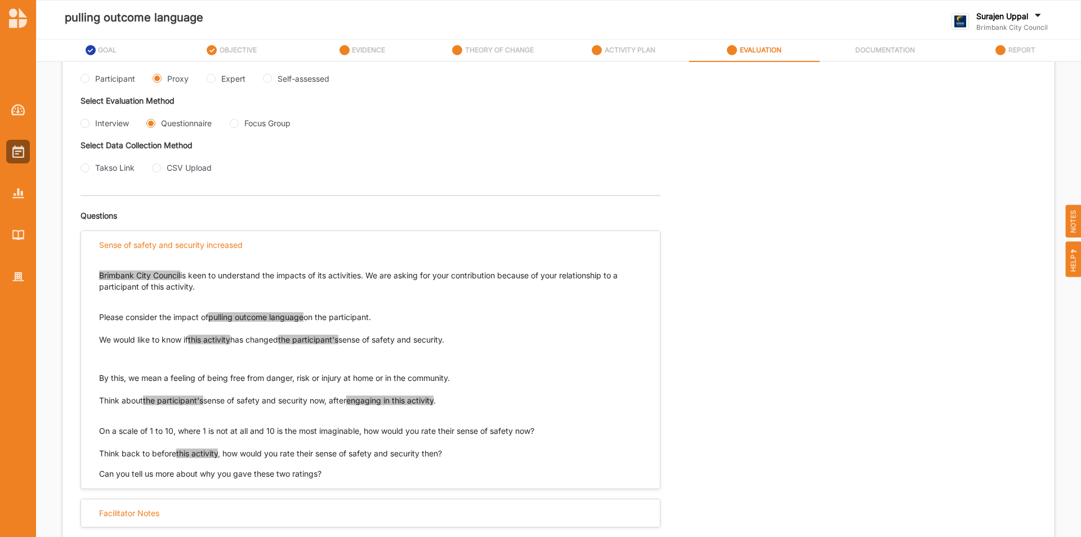
scroll to position [260, 0]
drag, startPoint x: 458, startPoint y: 341, endPoint x: 96, endPoint y: 335, distance: 362.2
click at [105, 335] on p "We would like to know if this activity has changed the participant's sense of s…" at bounding box center [370, 339] width 543 height 11
drag, startPoint x: 100, startPoint y: 340, endPoint x: 471, endPoint y: 338, distance: 370.6
click at [471, 338] on p "We would like to know if this activity has changed the participant's sense of s…" at bounding box center [370, 339] width 543 height 11
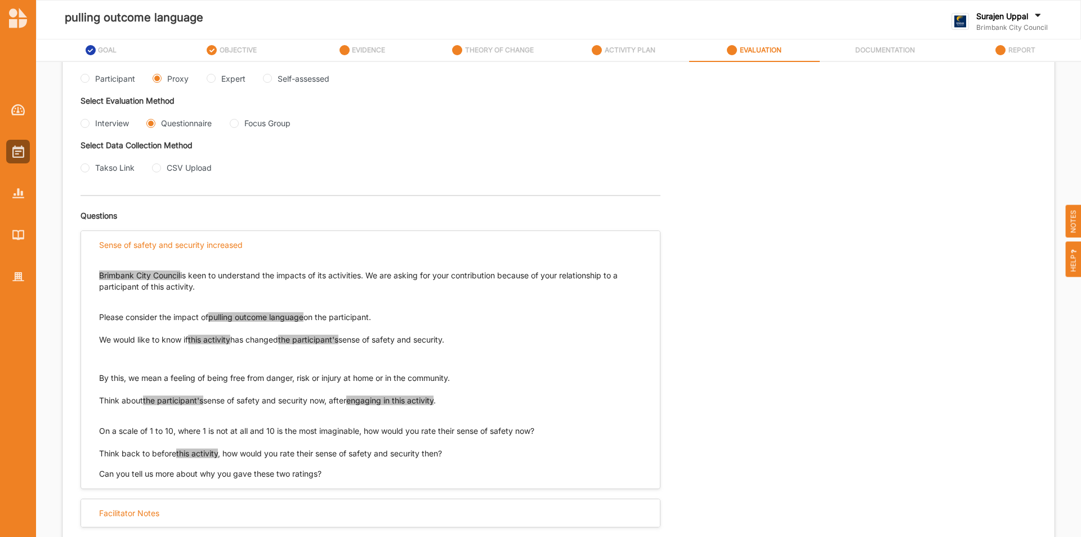
drag, startPoint x: 479, startPoint y: 382, endPoint x: 311, endPoint y: 386, distance: 167.3
click at [311, 386] on div "Brimbank City Council is keen to understand the impacts of its activities. We a…" at bounding box center [370, 359] width 543 height 201
drag, startPoint x: 99, startPoint y: 398, endPoint x: 447, endPoint y: 408, distance: 348.3
click at [450, 407] on p "Think about the participant's sense of safety and security now, after engaging …" at bounding box center [370, 406] width 543 height 23
click at [541, 434] on p "On a scale of 1 to 10, where 1 is not at all and 10 is the most imaginable, how…" at bounding box center [370, 430] width 543 height 11
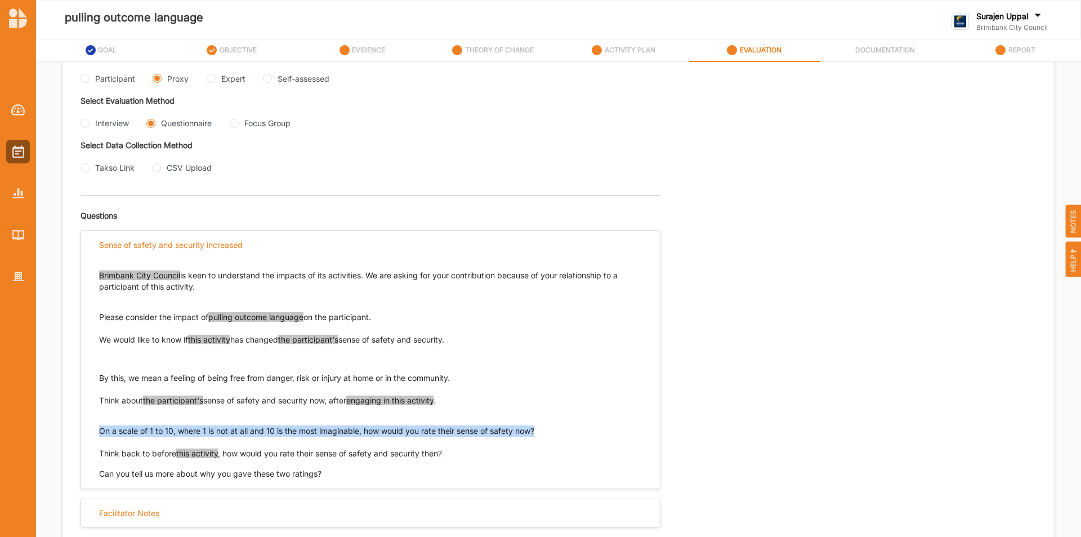
drag, startPoint x: 539, startPoint y: 432, endPoint x: 98, endPoint y: 435, distance: 441.0
click at [98, 435] on div "Brimbank City Council is keen to understand the impacts of its activities. We a…" at bounding box center [370, 369] width 579 height 221
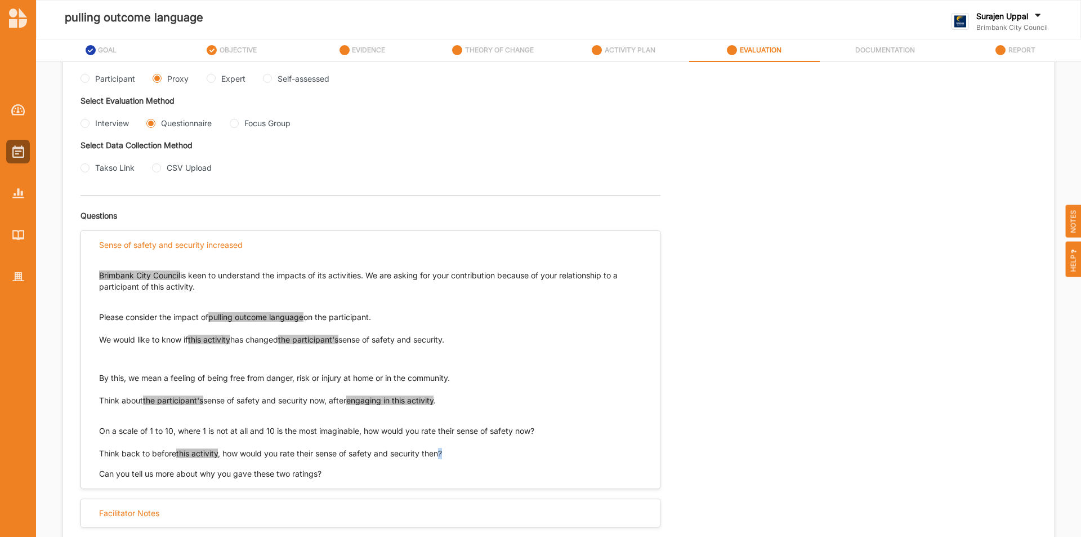
click at [447, 456] on p "Think back to before this activity , how would you rate their sense of safety a…" at bounding box center [370, 453] width 543 height 11
click at [451, 453] on p "Think back to before this activity , how would you rate their sense of safety a…" at bounding box center [370, 453] width 543 height 11
drag, startPoint x: 449, startPoint y: 453, endPoint x: 97, endPoint y: 456, distance: 351.5
click at [97, 456] on div "Brimbank City Council is keen to understand the impacts of its activities. We a…" at bounding box center [370, 369] width 579 height 221
click at [235, 125] on Group "Focus Group" at bounding box center [234, 123] width 9 height 9
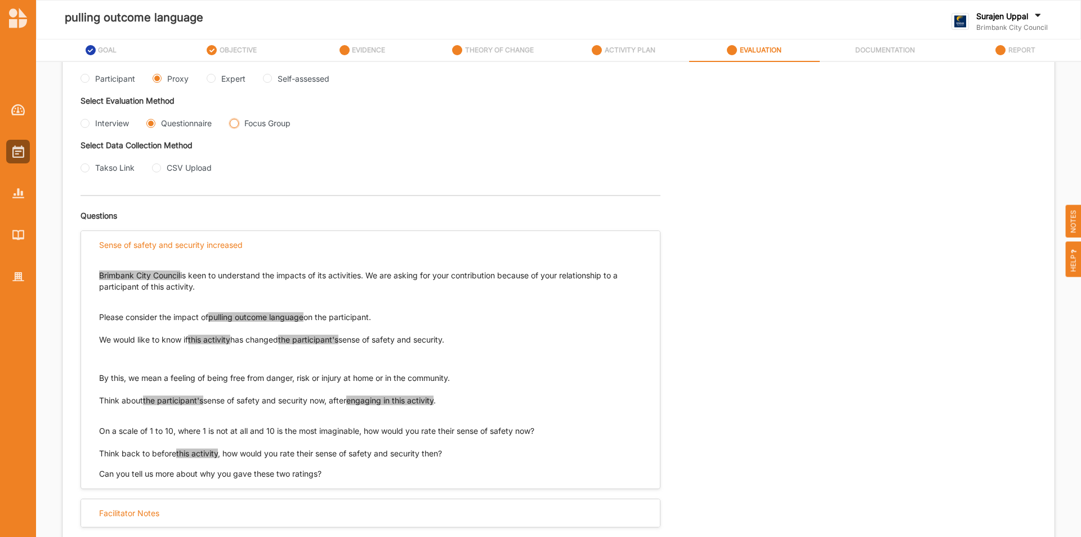
radio Group "true"
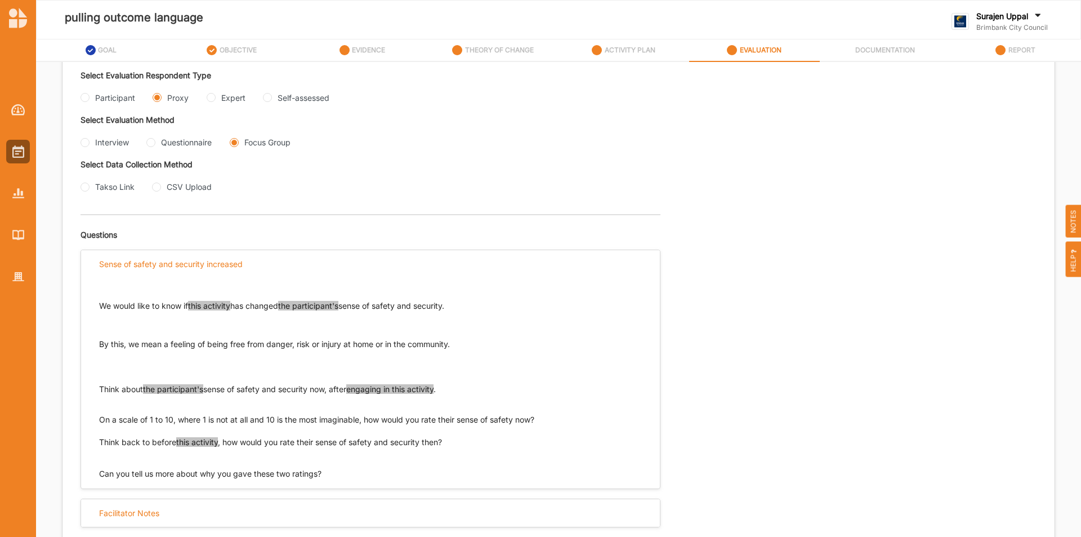
scroll to position [241, 0]
drag, startPoint x: 470, startPoint y: 309, endPoint x: 95, endPoint y: 308, distance: 375.1
click at [95, 308] on div "We would like to know if this activity has changed the participant's sense of s…" at bounding box center [370, 379] width 579 height 202
click at [449, 386] on p "Think about the participant's sense of safety and security now, after engaging …" at bounding box center [370, 395] width 543 height 23
drag, startPoint x: 445, startPoint y: 389, endPoint x: 101, endPoint y: 388, distance: 343.6
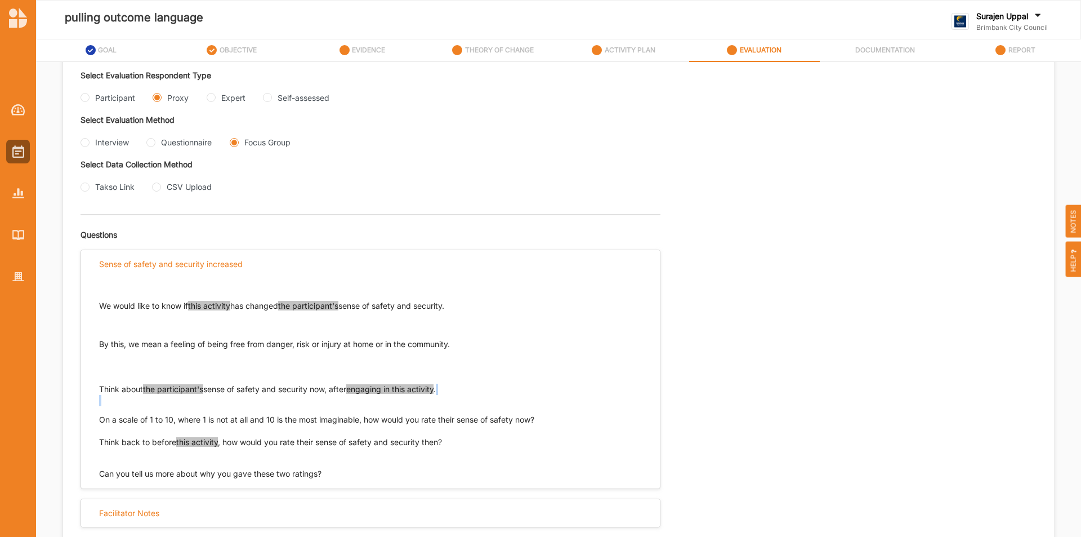
click at [102, 389] on p "Think about the participant's sense of safety and security now, after engaging …" at bounding box center [370, 395] width 543 height 23
drag, startPoint x: 100, startPoint y: 388, endPoint x: 447, endPoint y: 388, distance: 347.5
click at [447, 388] on p "Think about the participant's sense of safety and security now, after engaging …" at bounding box center [370, 395] width 543 height 23
click at [545, 420] on p "On a scale of 1 to 10, where 1 is not at all and 10 is the most imaginable, how…" at bounding box center [370, 419] width 543 height 11
drag, startPoint x: 537, startPoint y: 418, endPoint x: 98, endPoint y: 416, distance: 438.8
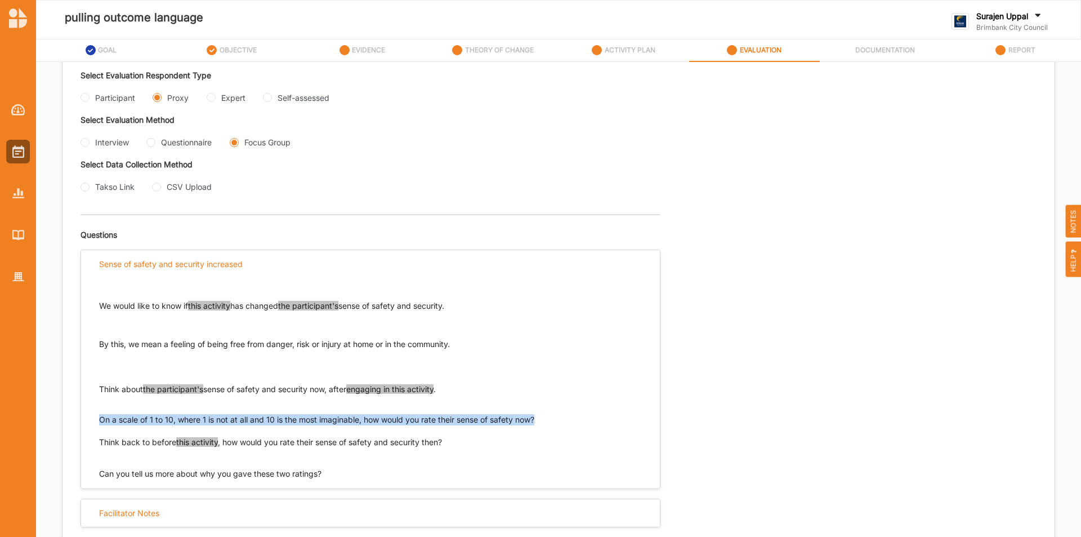
click at [98, 416] on div "We would like to know if this activity has changed the participant's sense of s…" at bounding box center [370, 379] width 579 height 202
drag, startPoint x: 448, startPoint y: 441, endPoint x: 97, endPoint y: 442, distance: 351.5
click at [97, 442] on div "We would like to know if this activity has changed the participant's sense of s…" at bounding box center [370, 379] width 579 height 202
